Goal: Transaction & Acquisition: Obtain resource

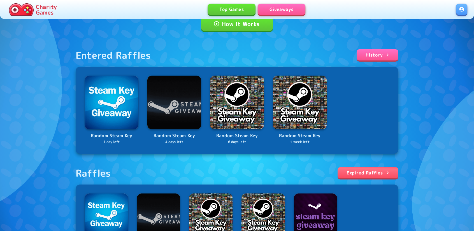
scroll to position [56, 0]
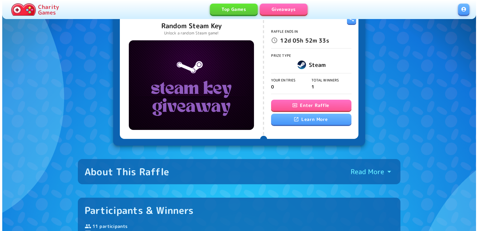
scroll to position [56, 0]
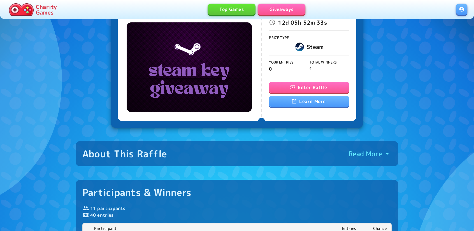
click at [296, 93] on div "Enter Raffle Learn More" at bounding box center [309, 95] width 80 height 26
click at [293, 90] on icon "button" at bounding box center [293, 88] width 6 height 6
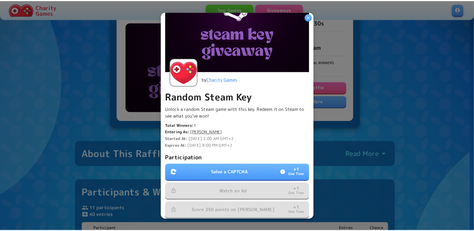
scroll to position [110, 0]
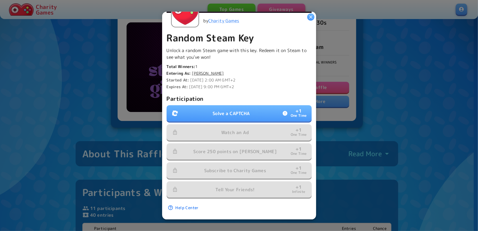
click at [225, 112] on button "Solve a CAPTCHA + 1 One Time" at bounding box center [239, 113] width 145 height 16
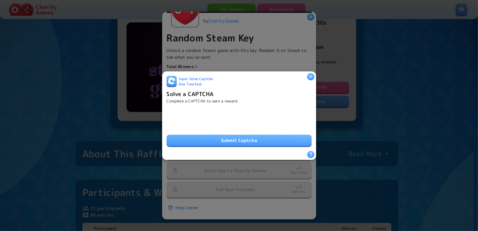
click at [220, 141] on button "Submit Captcha" at bounding box center [239, 140] width 145 height 11
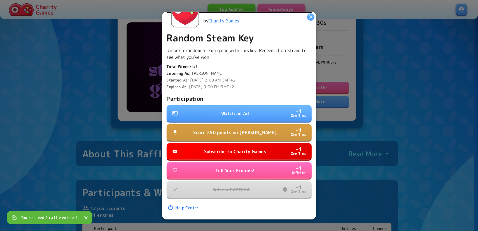
click at [227, 144] on button "Subscribe to Charity Games + 1 One Time" at bounding box center [239, 151] width 145 height 16
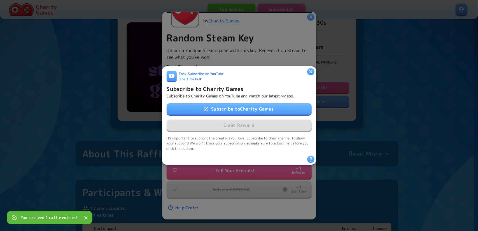
click at [217, 103] on link "Subscribe to Charity Games" at bounding box center [239, 108] width 145 height 11
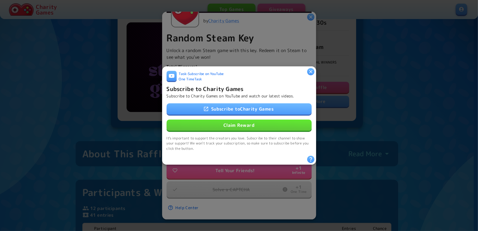
click at [228, 127] on button "Claim Reward" at bounding box center [239, 125] width 145 height 11
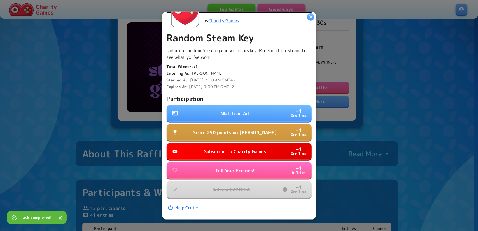
click at [225, 110] on p "Watch an Ad" at bounding box center [235, 113] width 28 height 7
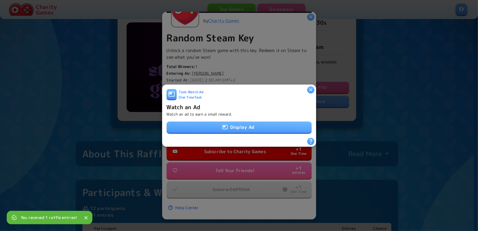
click at [226, 125] on icon "button" at bounding box center [225, 127] width 5 height 4
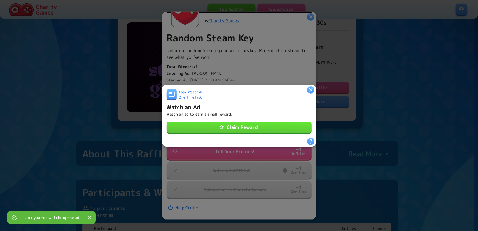
click at [231, 124] on button "Claim Reward" at bounding box center [239, 127] width 145 height 11
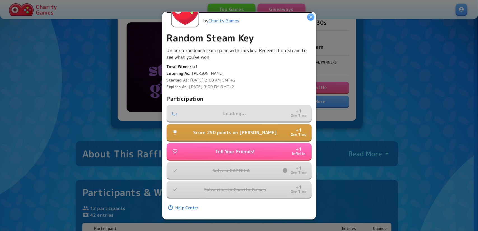
click at [226, 129] on p "Score 250 points on Dino Dash" at bounding box center [235, 132] width 83 height 7
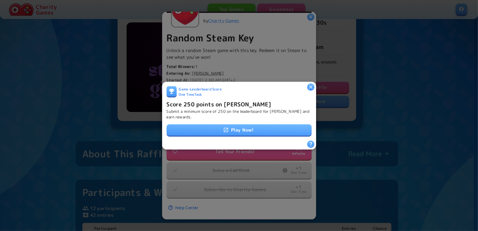
click at [228, 130] on link "Play Now!" at bounding box center [239, 129] width 145 height 11
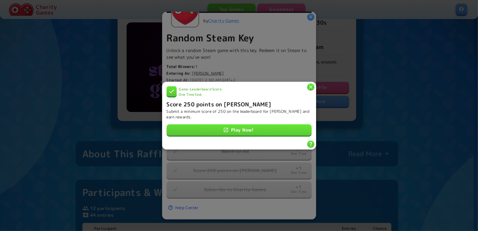
click at [311, 85] on icon "button" at bounding box center [310, 86] width 3 height 3
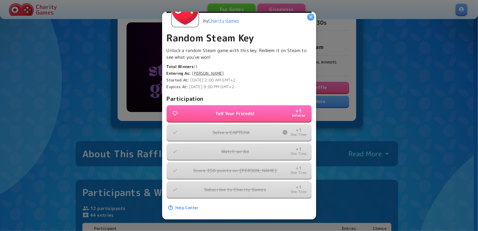
click at [311, 17] on icon "button" at bounding box center [310, 16] width 3 height 3
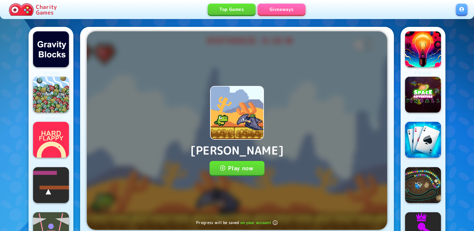
click at [242, 169] on button "Play now" at bounding box center [236, 168] width 55 height 14
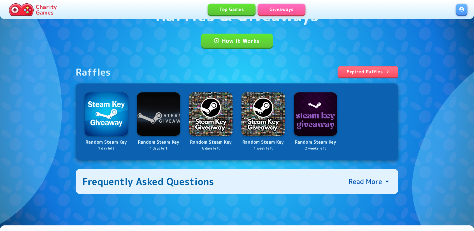
scroll to position [56, 0]
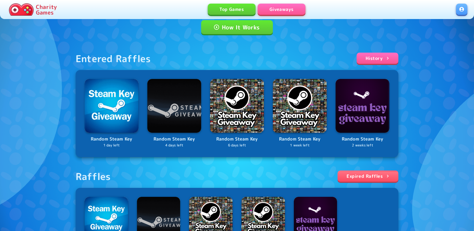
click at [382, 178] on link "Expired Raffles" at bounding box center [367, 176] width 61 height 11
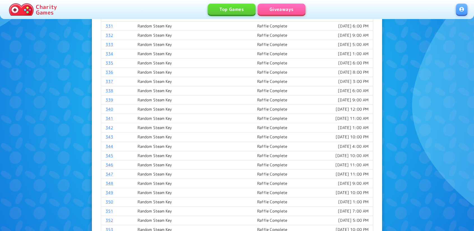
scroll to position [392, 0]
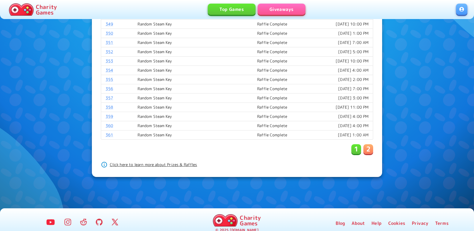
click at [365, 144] on button "2" at bounding box center [368, 149] width 10 height 10
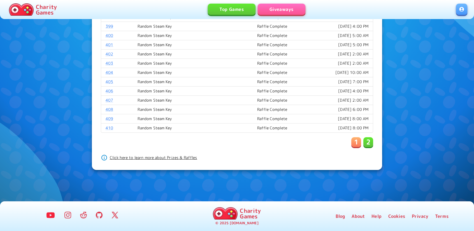
scroll to position [385, 0]
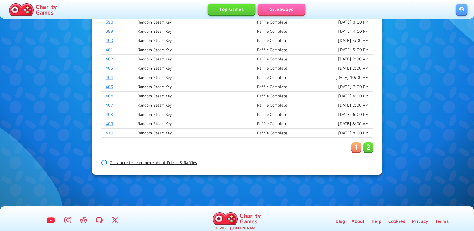
click at [106, 130] on link "410" at bounding box center [110, 132] width 8 height 5
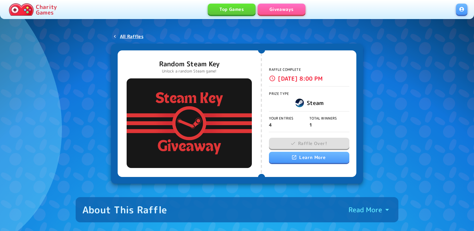
click at [270, 7] on link "Giveaways" at bounding box center [282, 9] width 48 height 11
